Goal: Information Seeking & Learning: Understand process/instructions

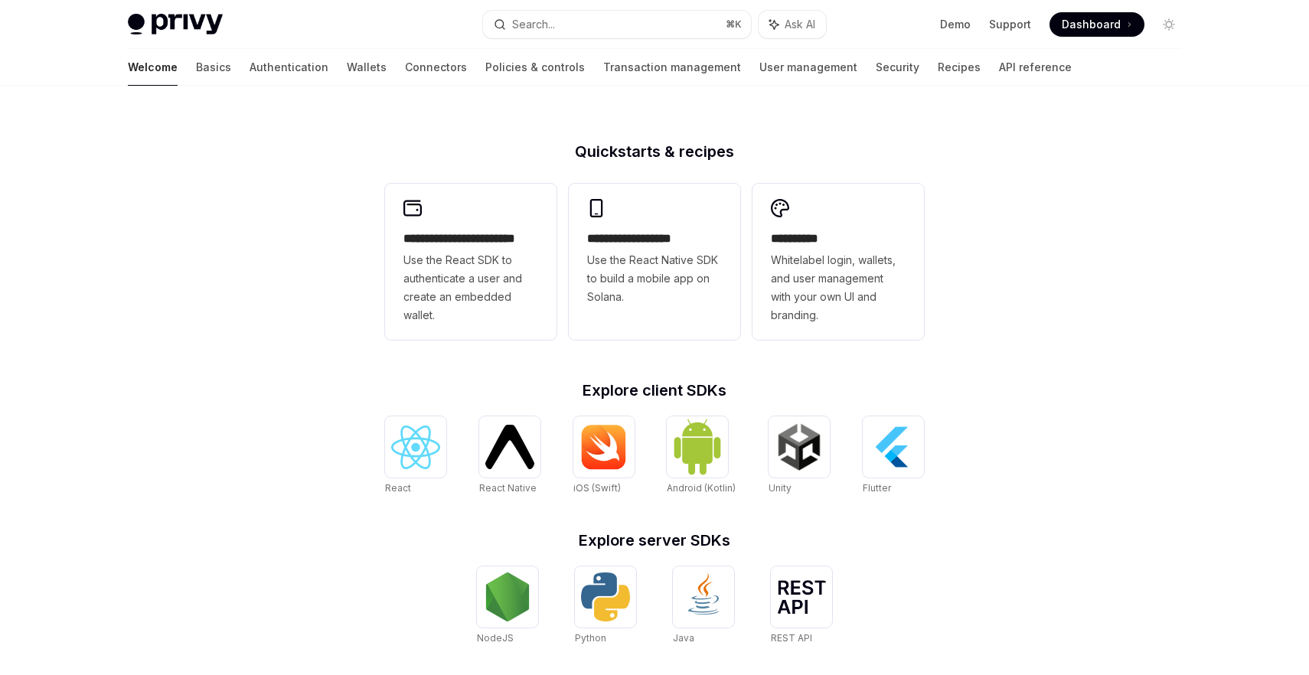
scroll to position [398, 0]
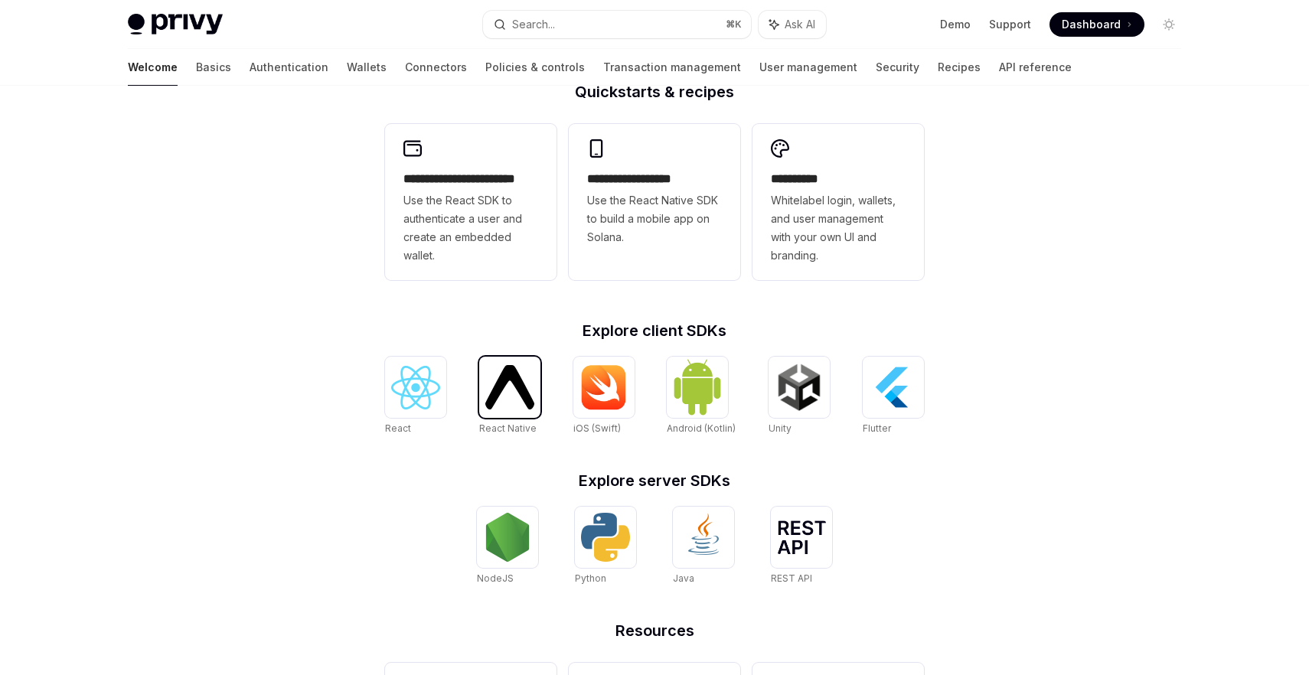
click at [505, 410] on div at bounding box center [509, 387] width 61 height 61
type textarea "*"
click at [799, 401] on img at bounding box center [799, 387] width 49 height 49
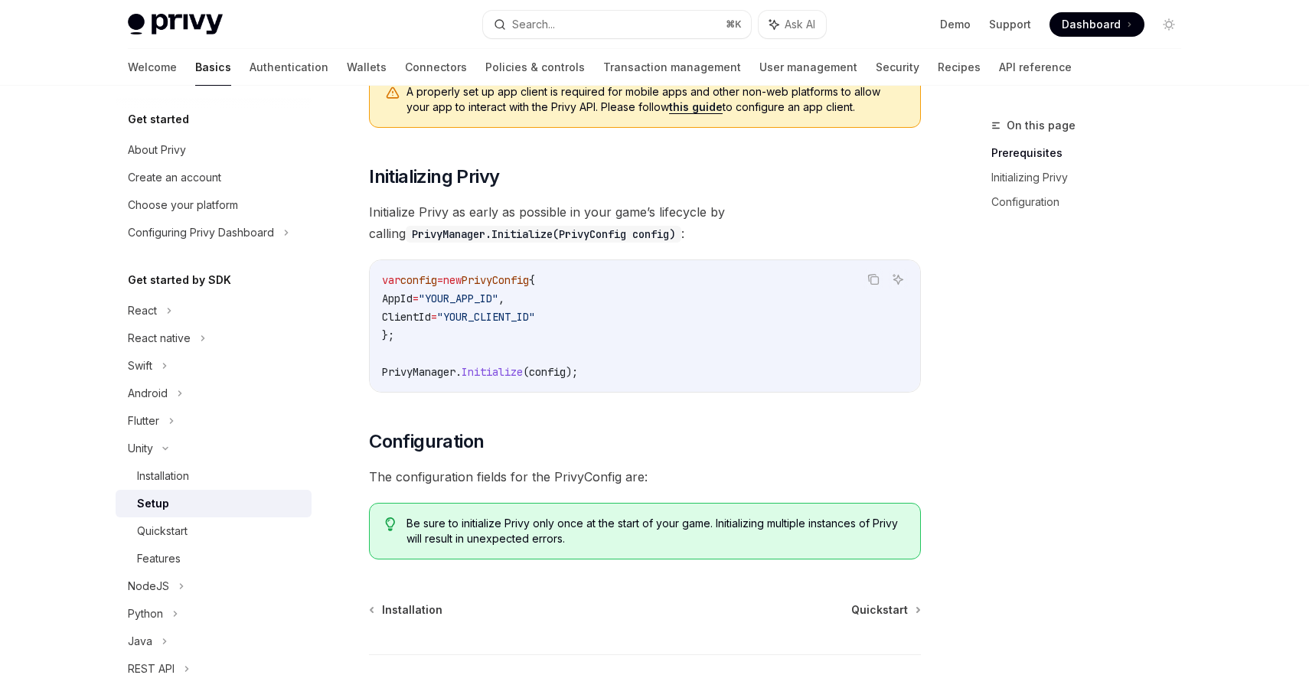
scroll to position [328, 0]
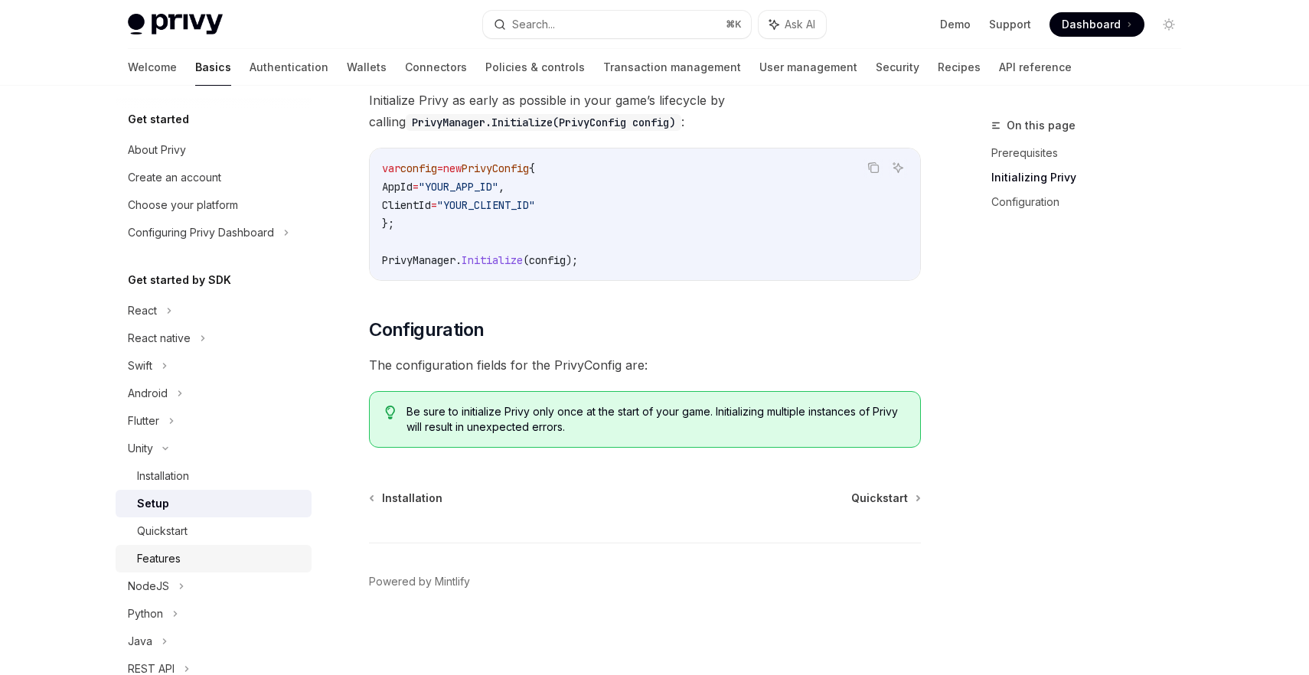
click at [166, 555] on div "Features" at bounding box center [159, 559] width 44 height 18
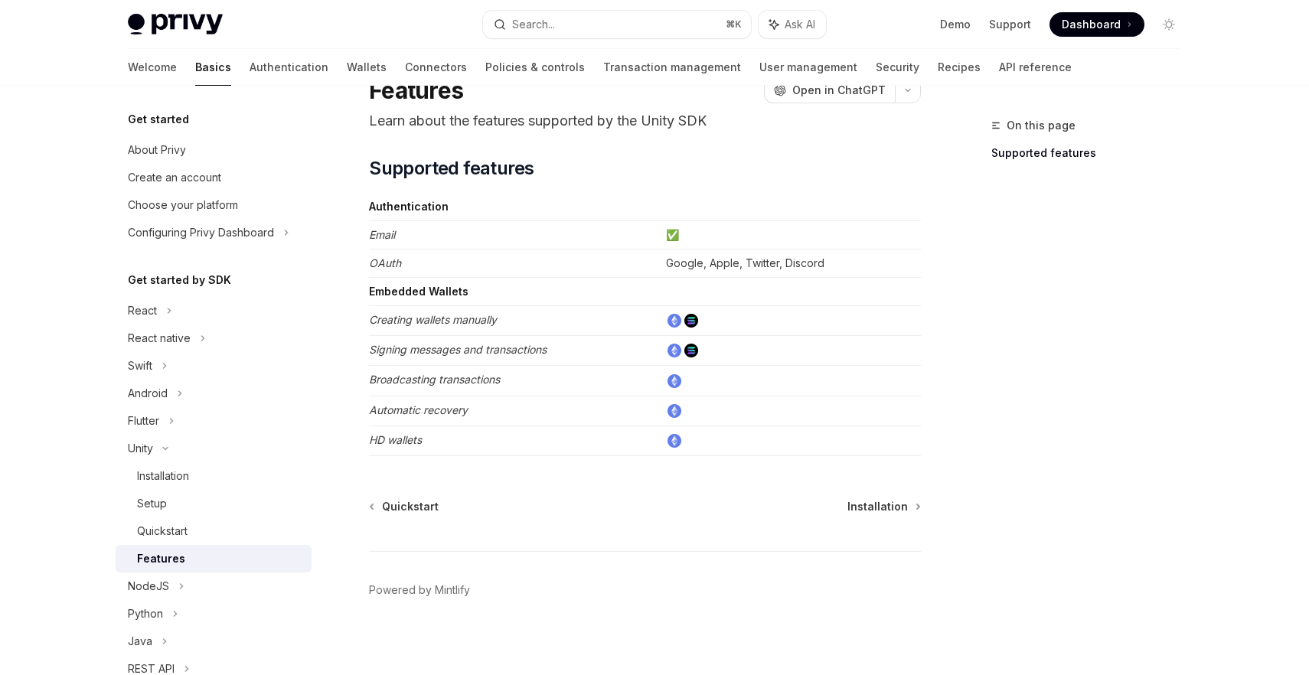
scroll to position [73, 0]
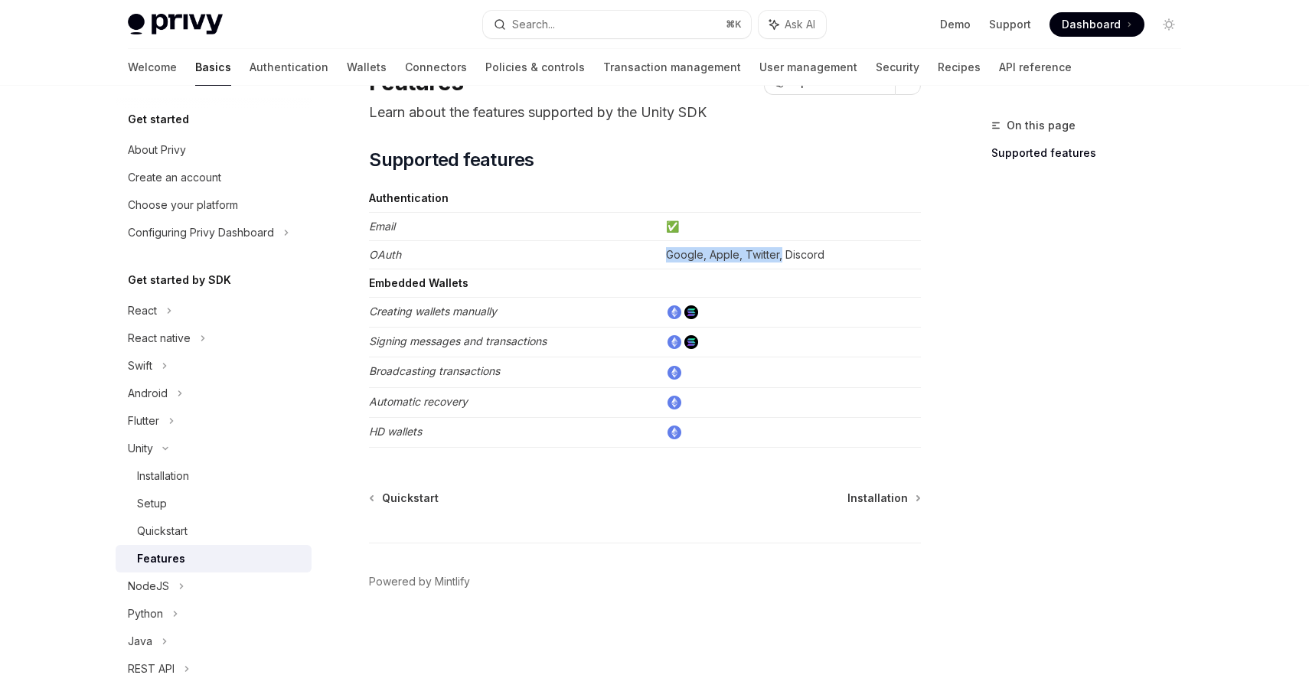
drag, startPoint x: 783, startPoint y: 253, endPoint x: 663, endPoint y: 253, distance: 120.2
click at [663, 253] on td "Google, Apple, Twitter, Discord" at bounding box center [790, 255] width 261 height 28
click at [862, 497] on span "Installation" at bounding box center [878, 498] width 60 height 15
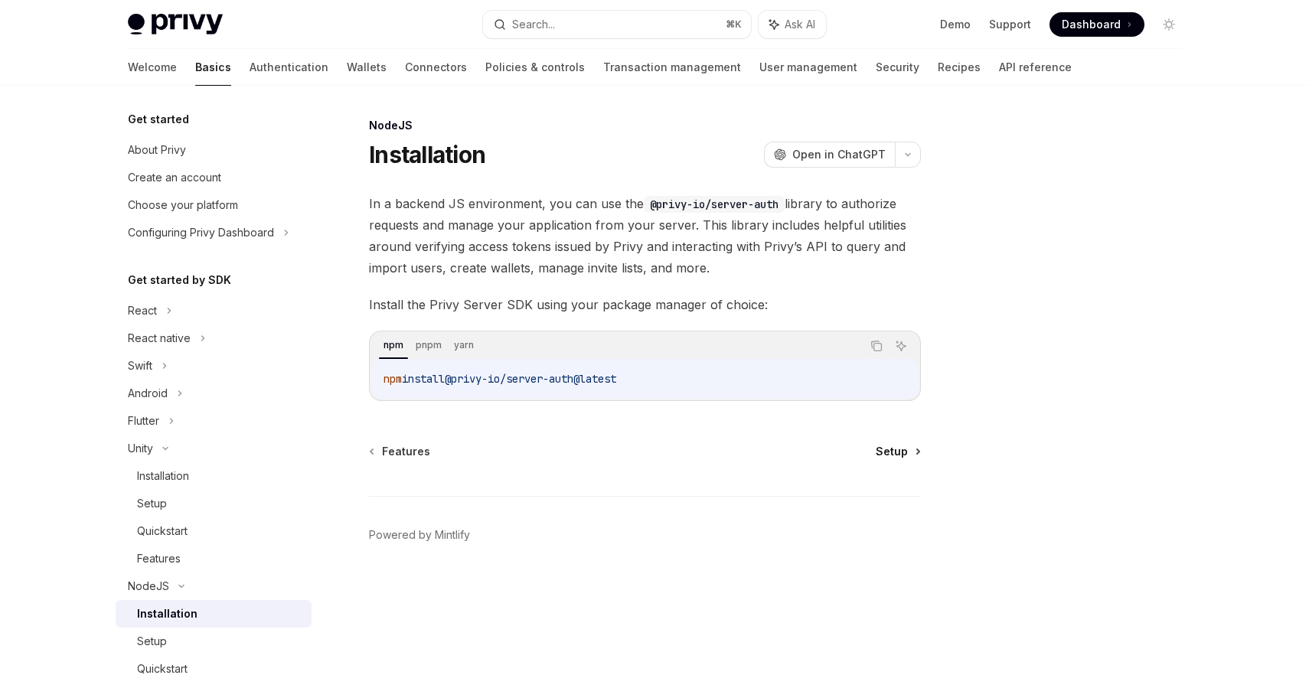
click at [887, 454] on span "Setup" at bounding box center [892, 451] width 32 height 15
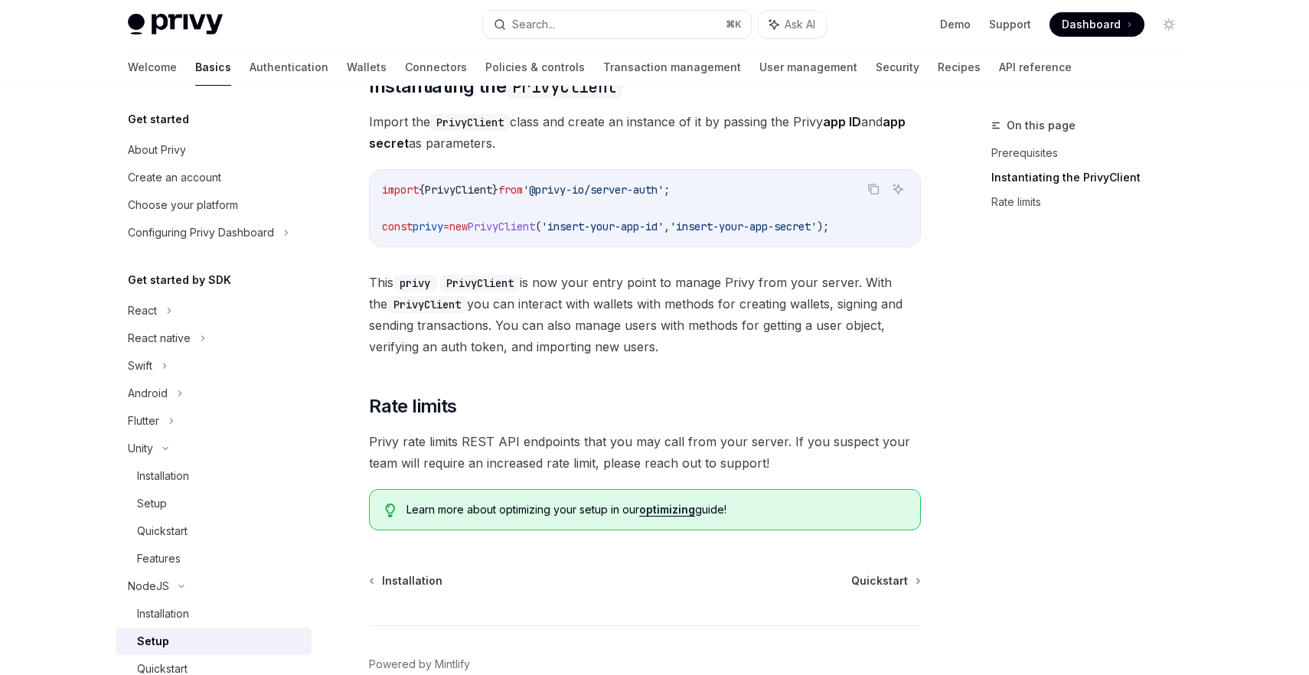
scroll to position [361, 0]
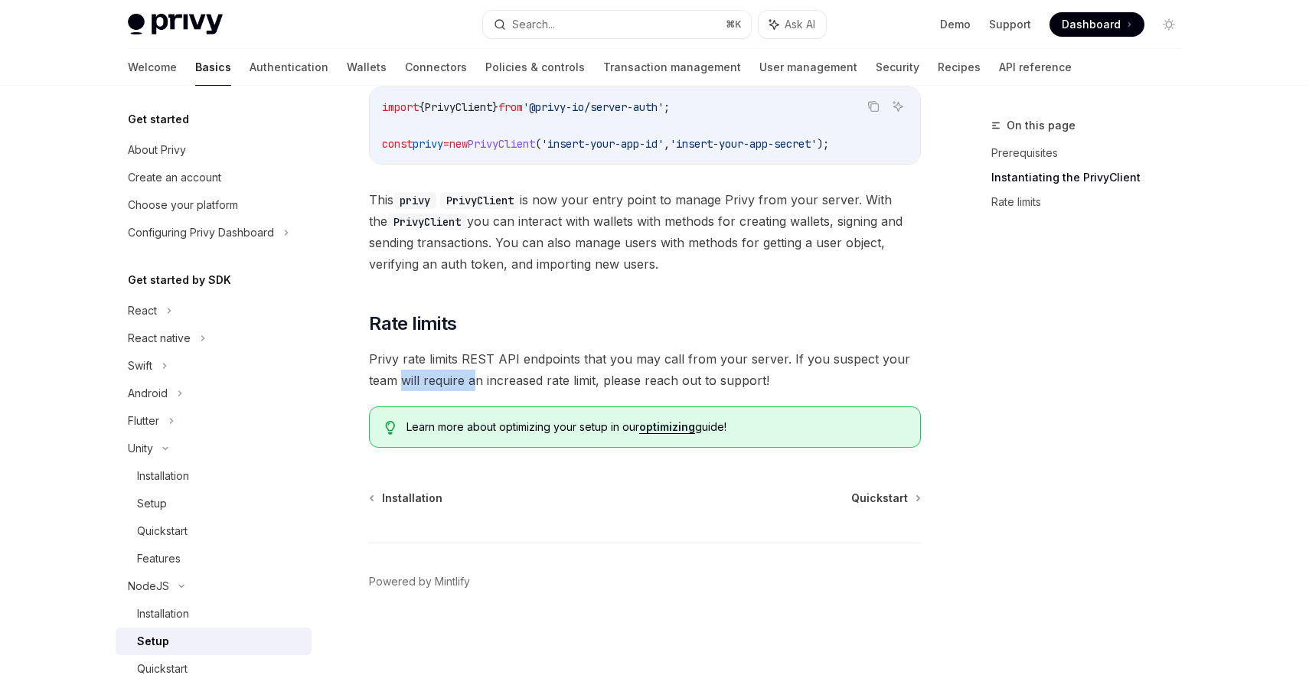
drag, startPoint x: 476, startPoint y: 377, endPoint x: 407, endPoint y: 370, distance: 70.1
click at [407, 370] on span "Privy rate limits REST API endpoints that you may call from your server. If you…" at bounding box center [645, 369] width 552 height 43
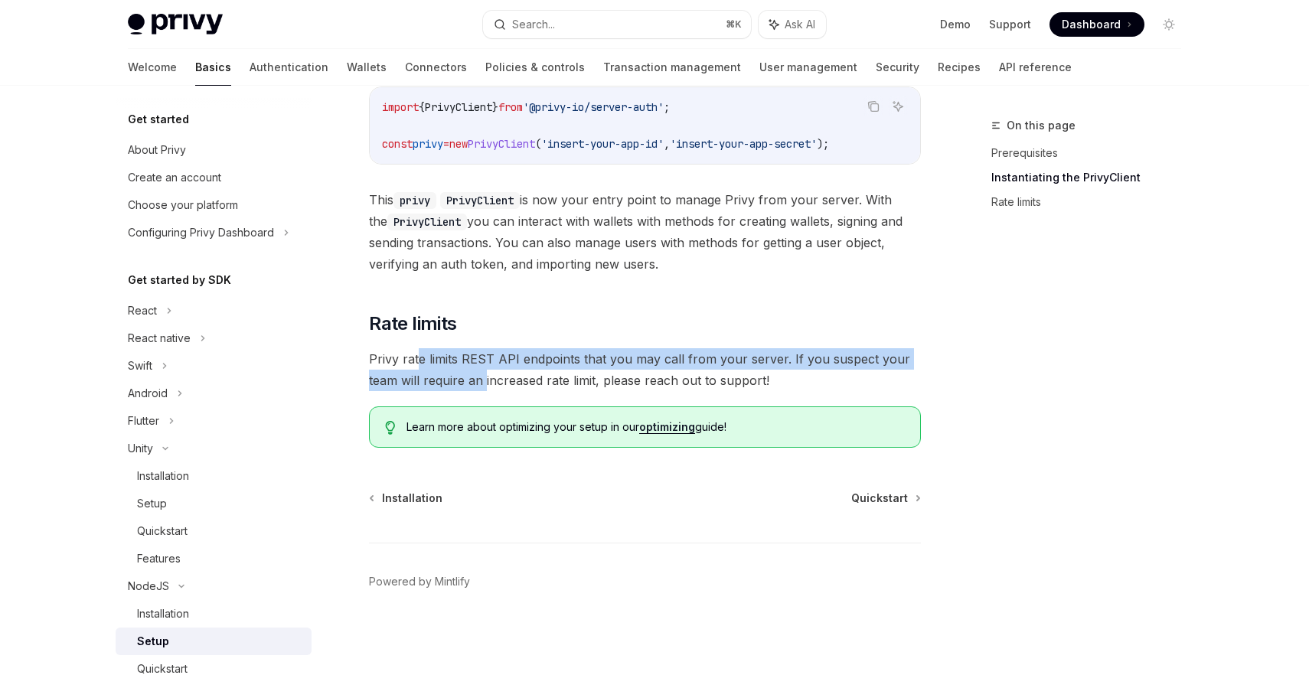
drag, startPoint x: 419, startPoint y: 352, endPoint x: 484, endPoint y: 377, distance: 69.8
click at [484, 377] on span "Privy rate limits REST API endpoints that you may call from your server. If you…" at bounding box center [645, 369] width 552 height 43
drag, startPoint x: 489, startPoint y: 378, endPoint x: 433, endPoint y: 360, distance: 58.8
click at [433, 360] on span "Privy rate limits REST API endpoints that you may call from your server. If you…" at bounding box center [645, 369] width 552 height 43
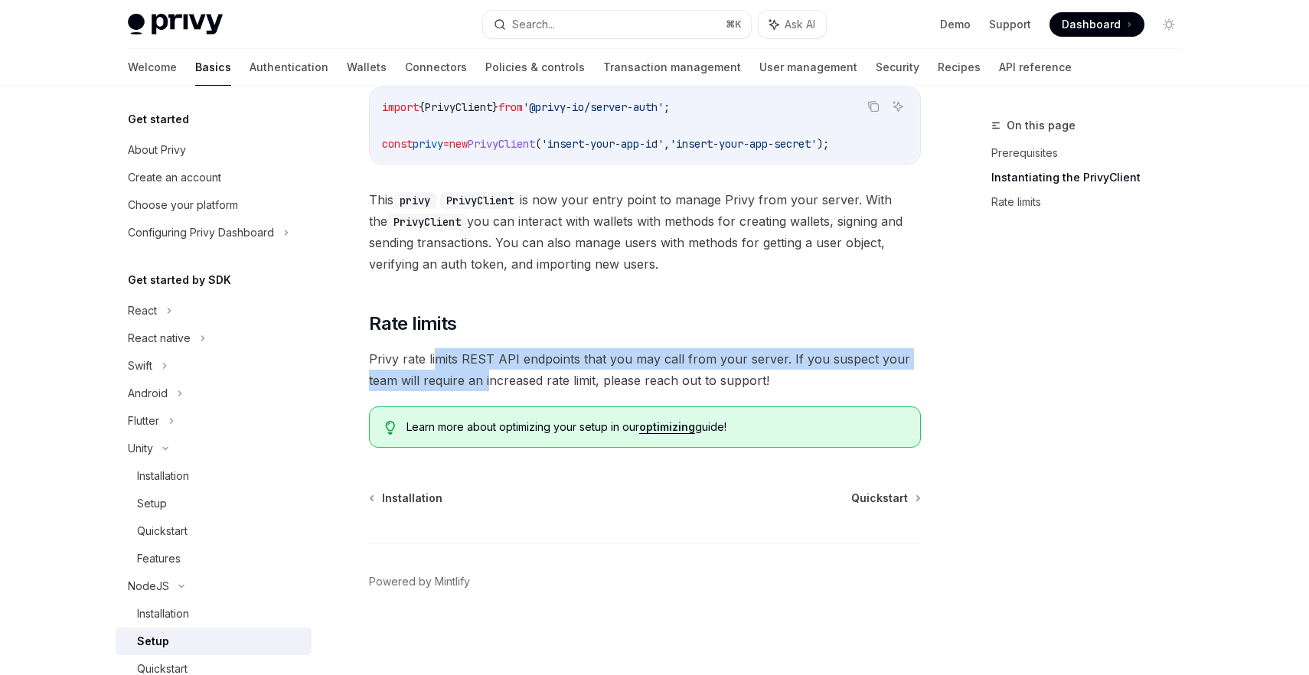
click at [433, 360] on span "Privy rate limits REST API endpoints that you may call from your server. If you…" at bounding box center [645, 369] width 552 height 43
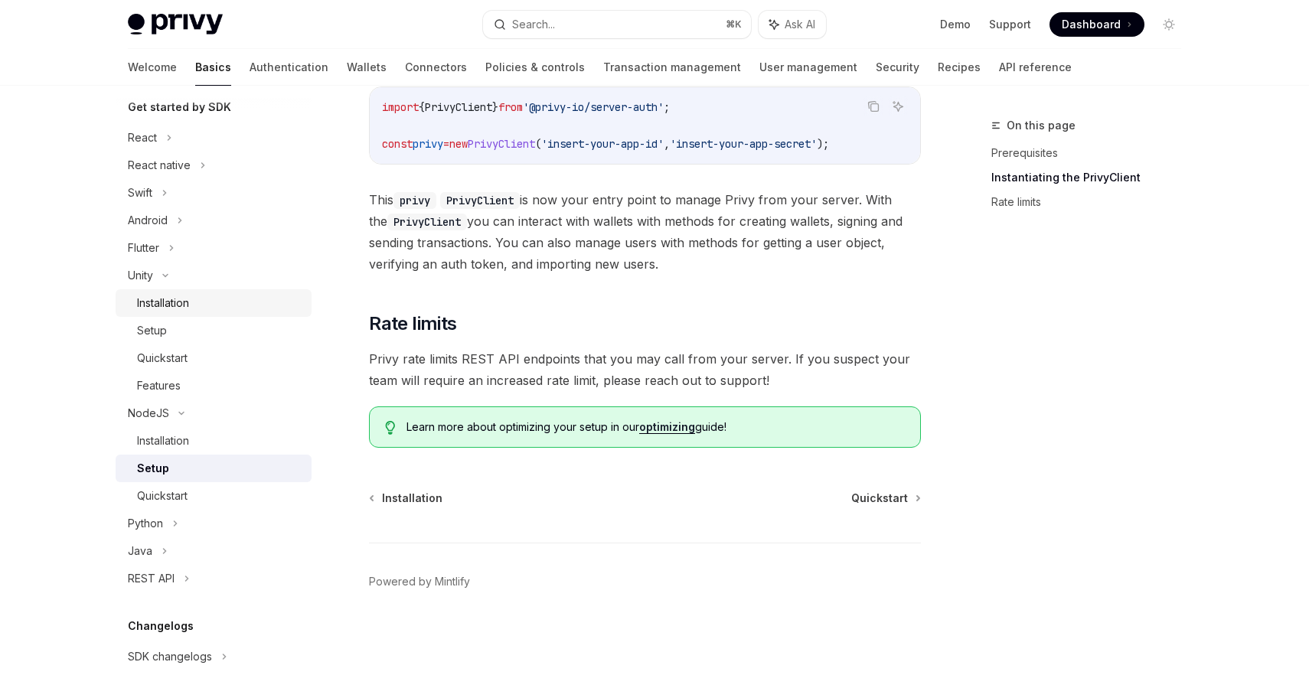
scroll to position [165, 0]
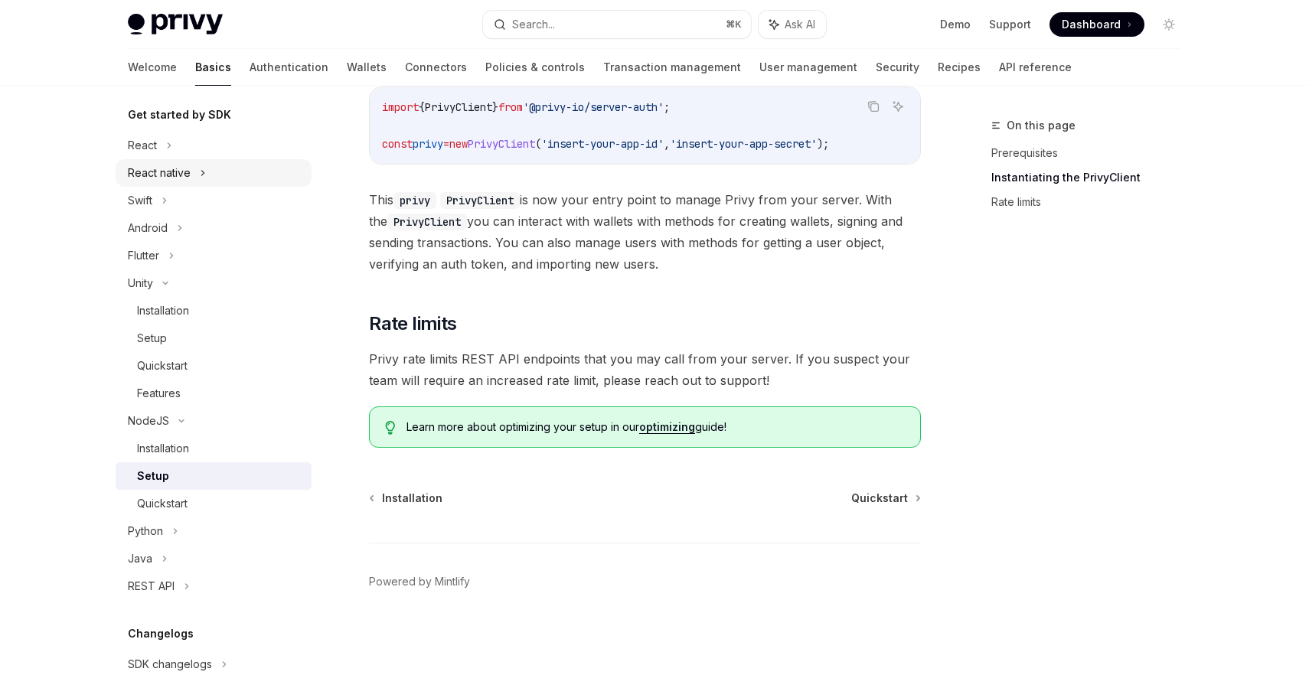
click at [154, 178] on div "React native" at bounding box center [159, 173] width 63 height 18
type textarea "*"
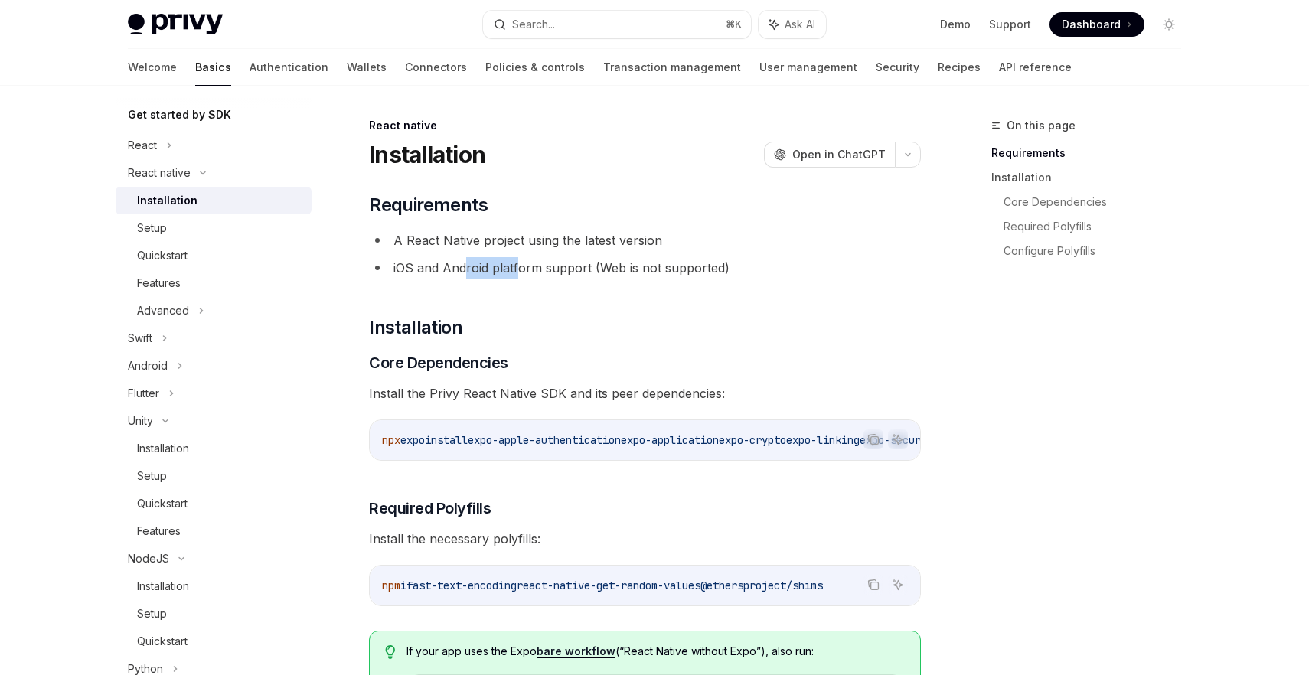
drag, startPoint x: 462, startPoint y: 275, endPoint x: 517, endPoint y: 273, distance: 54.4
click at [517, 273] on li "iOS and Android platform support (Web is not supported)" at bounding box center [645, 267] width 552 height 21
drag, startPoint x: 530, startPoint y: 273, endPoint x: 563, endPoint y: 273, distance: 32.9
click at [563, 273] on li "iOS and Android platform support (Web is not supported)" at bounding box center [645, 267] width 552 height 21
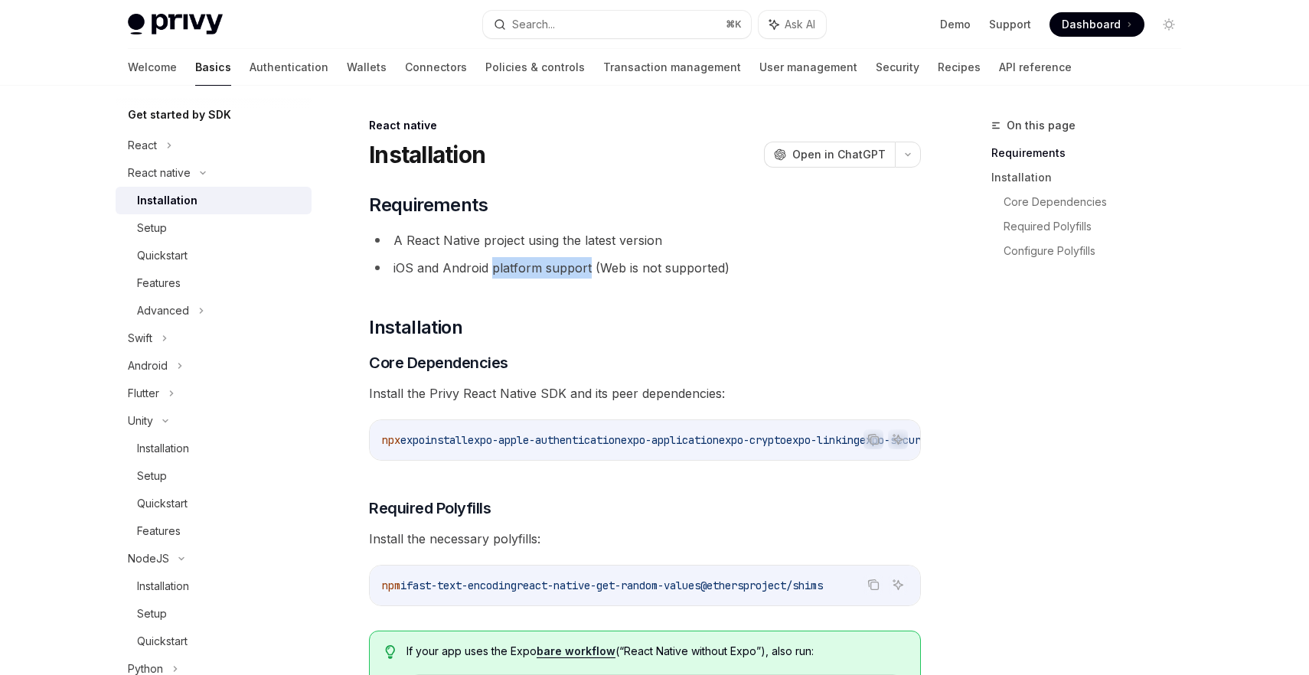
click at [563, 273] on li "iOS and Android platform support (Web is not supported)" at bounding box center [645, 267] width 552 height 21
drag, startPoint x: 445, startPoint y: 272, endPoint x: 599, endPoint y: 272, distance: 153.9
click at [599, 272] on li "iOS and Android platform support (Web is not supported)" at bounding box center [645, 267] width 552 height 21
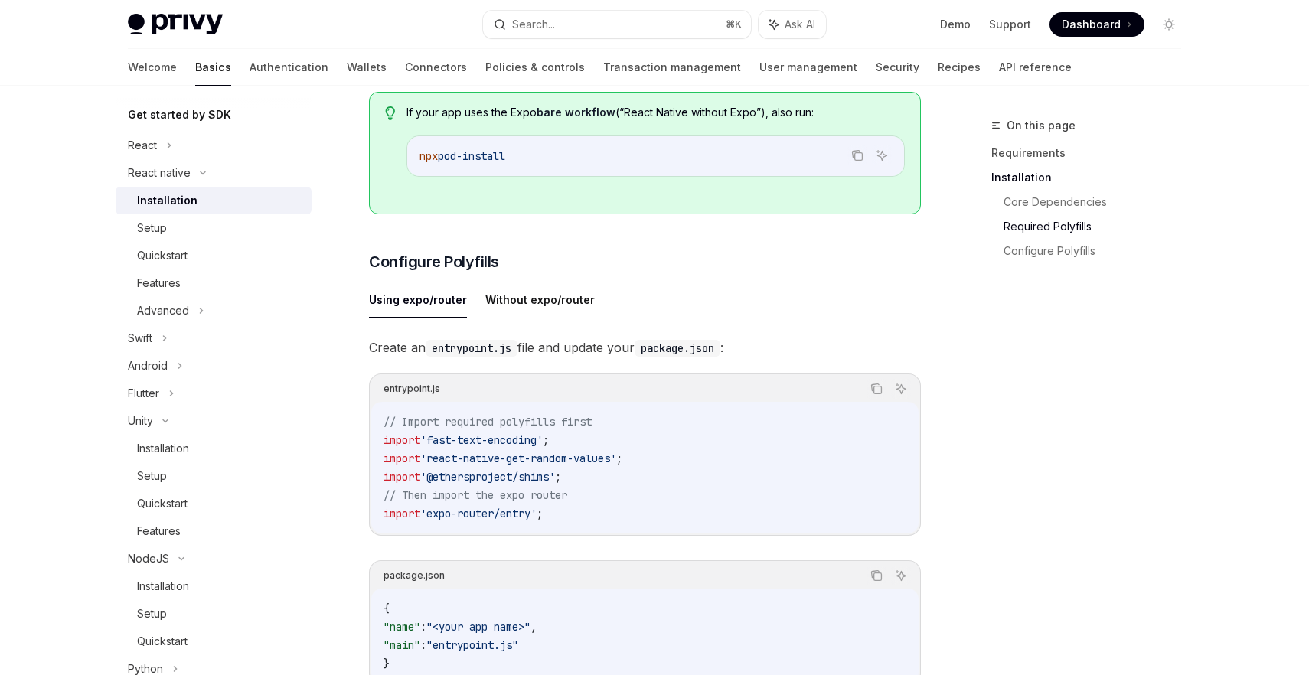
scroll to position [387, 0]
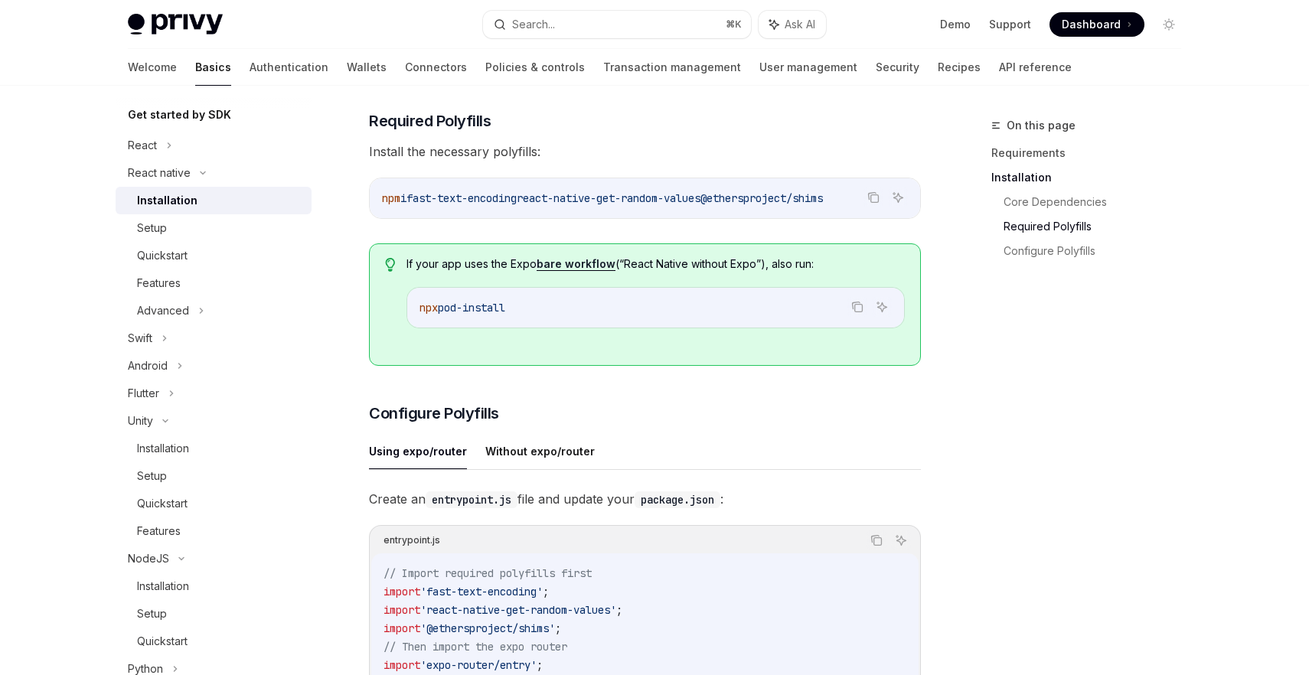
click at [1101, 10] on div "Privy Docs home page Search... ⌘ K Ask AI Demo Support Dashboard Dashboard Sear…" at bounding box center [655, 24] width 1054 height 49
click at [1105, 21] on span "Dashboard" at bounding box center [1091, 24] width 59 height 15
